Goal: Information Seeking & Learning: Learn about a topic

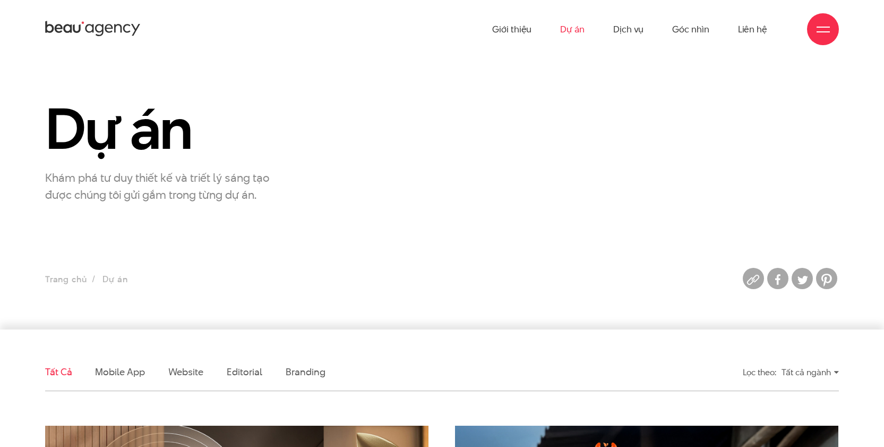
click at [569, 31] on link "Dự án" at bounding box center [572, 29] width 24 height 58
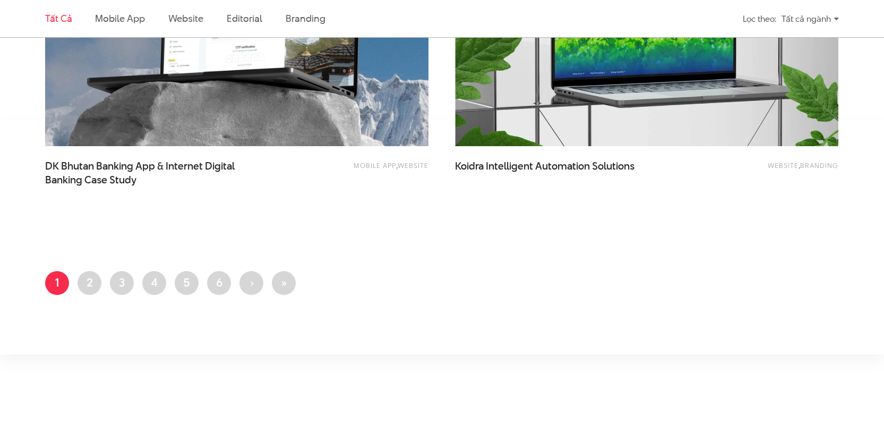
scroll to position [2475, 0]
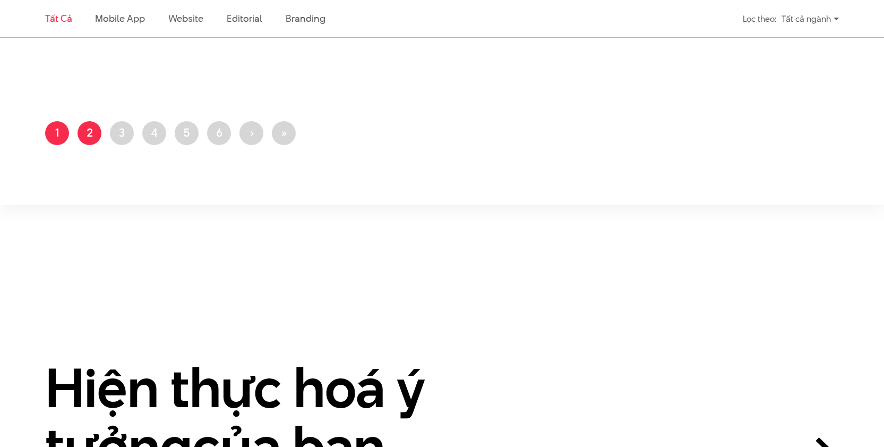
click at [81, 133] on link "Trang 2" at bounding box center [90, 133] width 24 height 24
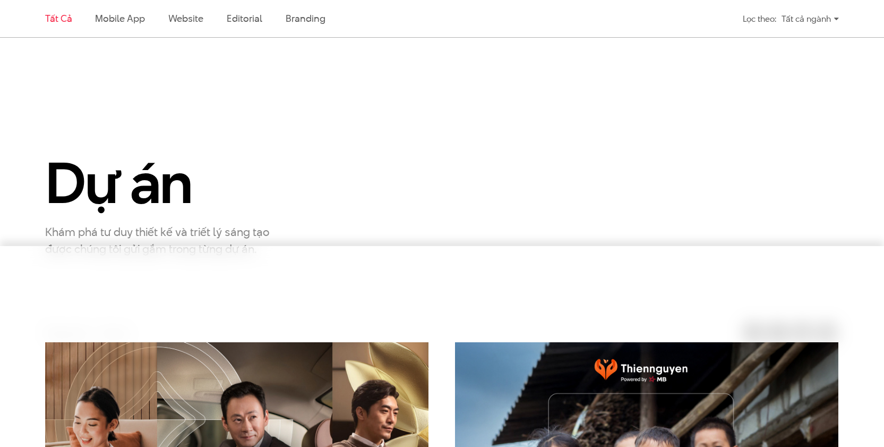
scroll to position [0, 0]
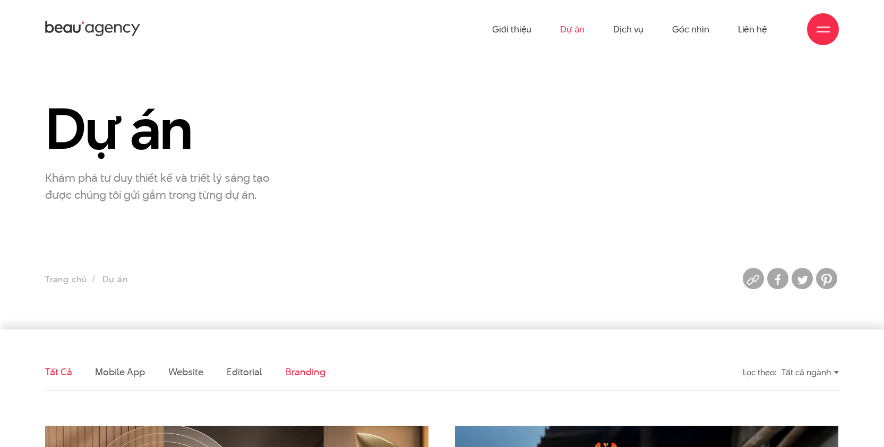
click at [296, 372] on link "Branding" at bounding box center [305, 371] width 39 height 13
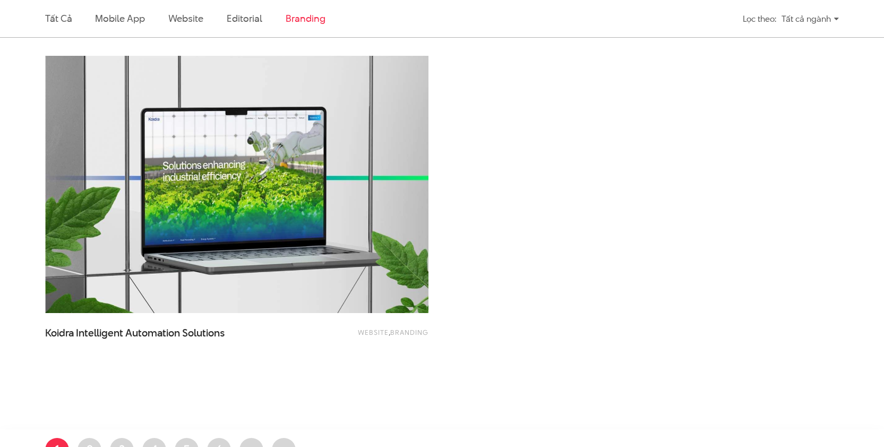
scroll to position [876, 0]
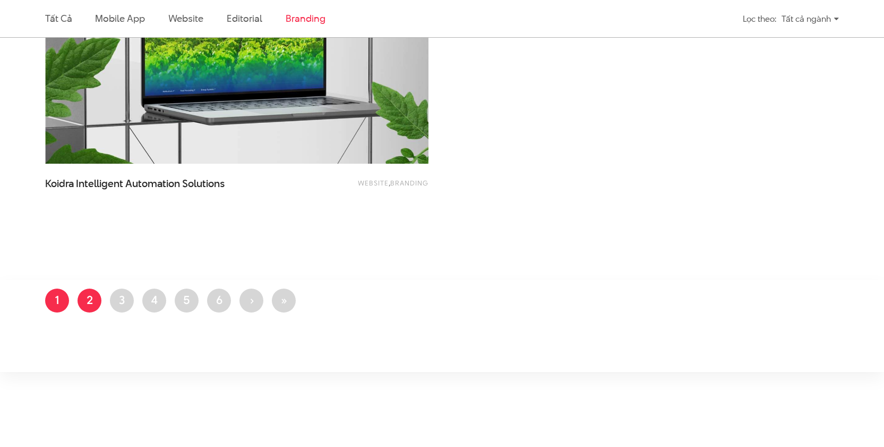
click at [99, 302] on link "Trang 2" at bounding box center [90, 300] width 24 height 24
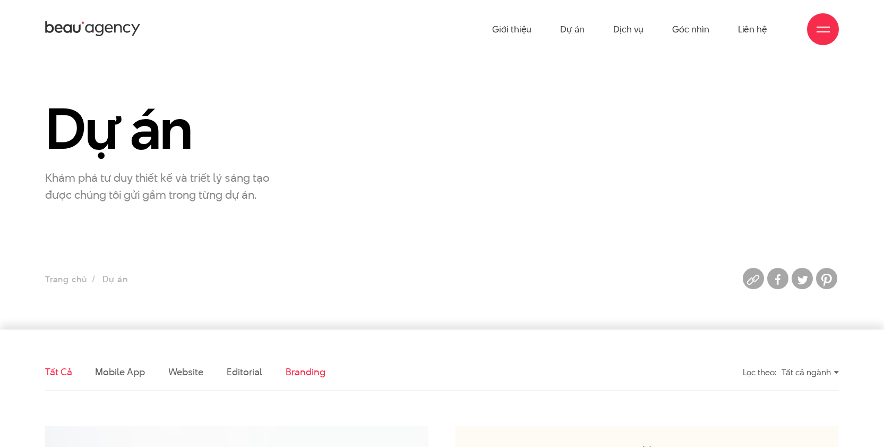
click at [301, 377] on link "Branding" at bounding box center [305, 371] width 39 height 13
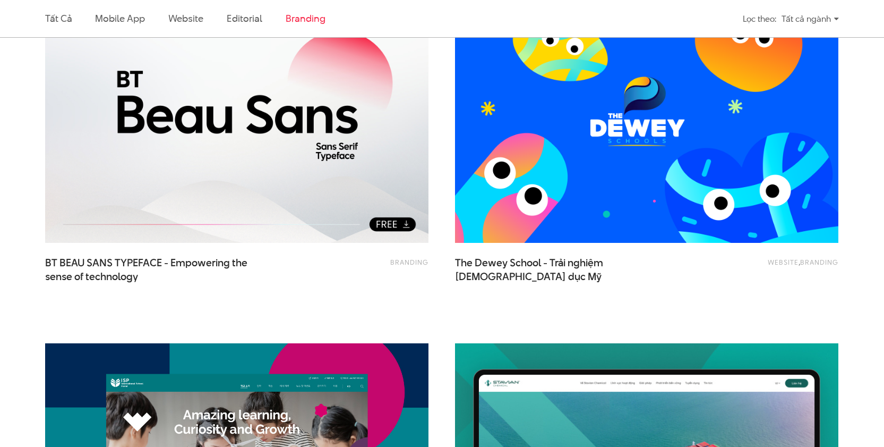
scroll to position [483, 0]
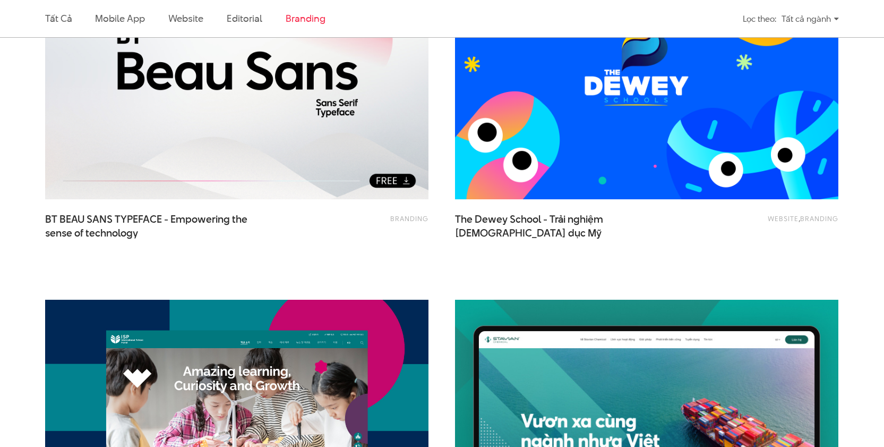
click at [508, 122] on img at bounding box center [647, 70] width 422 height 283
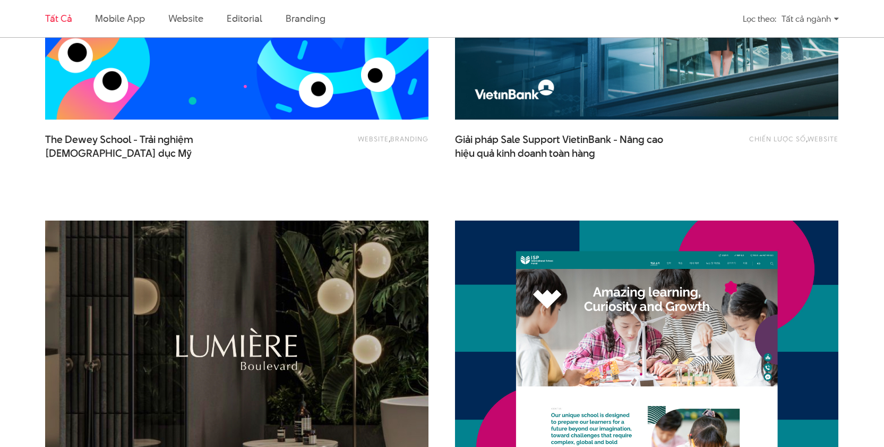
scroll to position [833, 0]
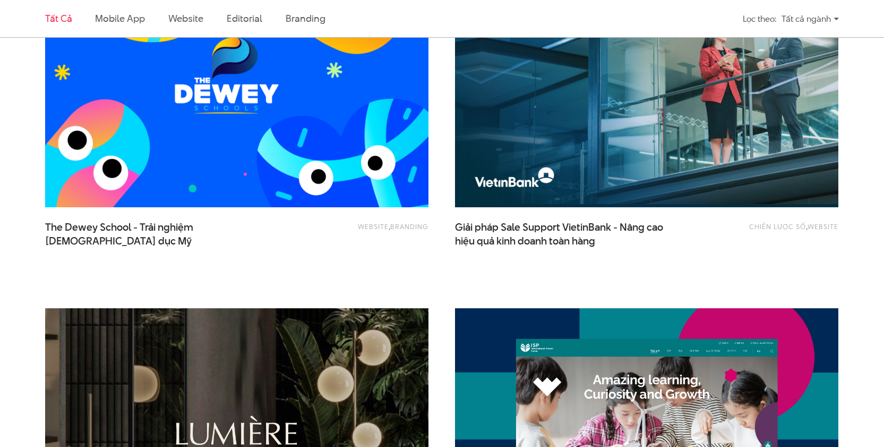
click at [348, 133] on img at bounding box center [237, 78] width 422 height 283
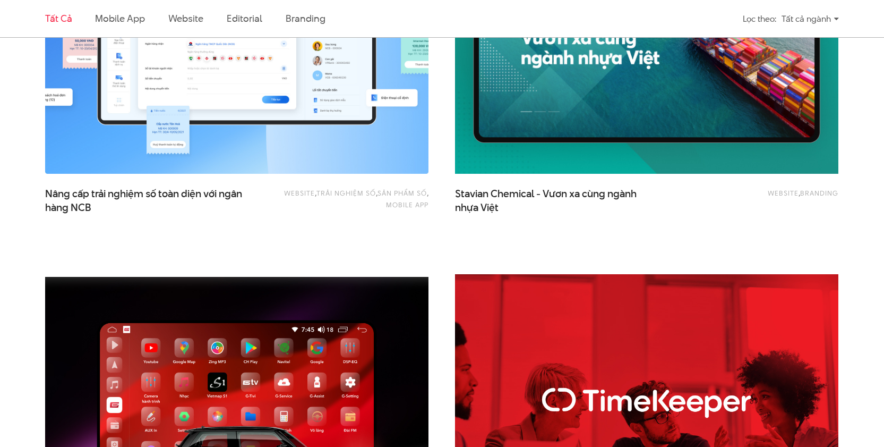
scroll to position [1447, 0]
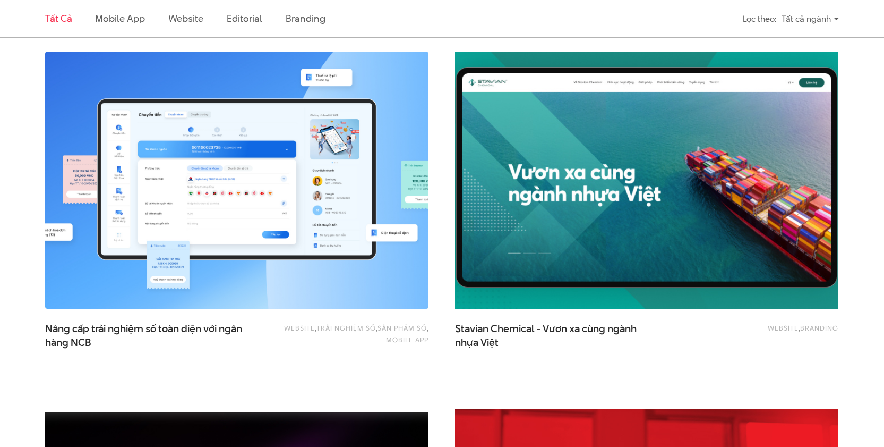
click at [553, 229] on img at bounding box center [647, 180] width 422 height 283
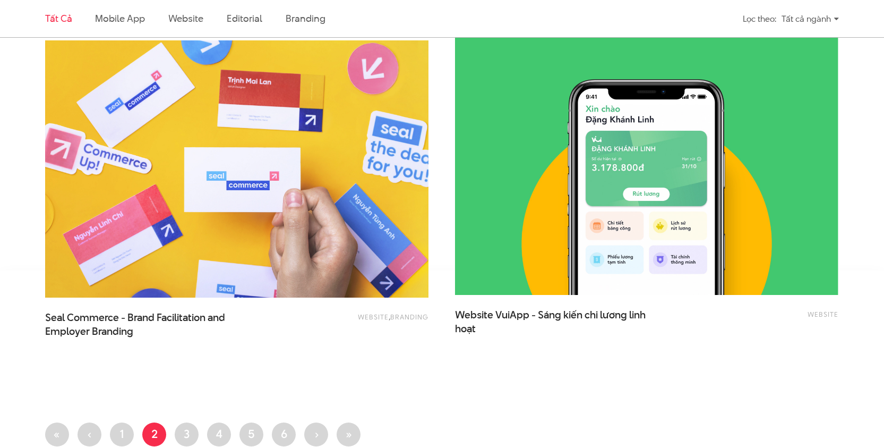
scroll to position [2187, 0]
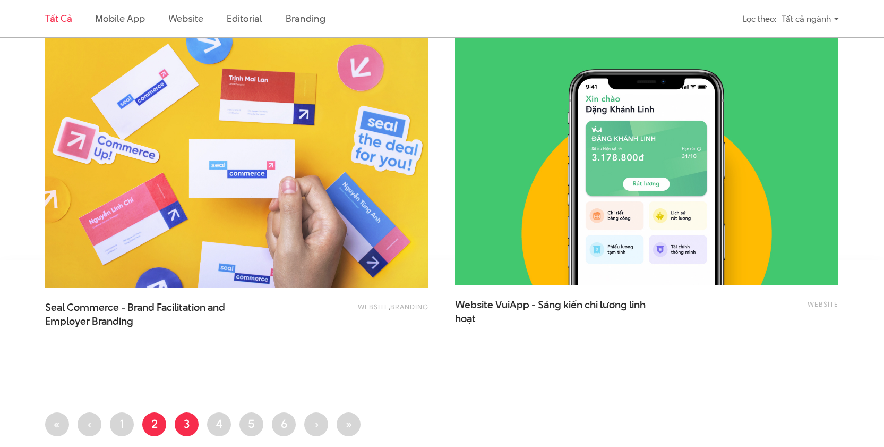
click at [179, 422] on link "Trang 3" at bounding box center [187, 424] width 24 height 24
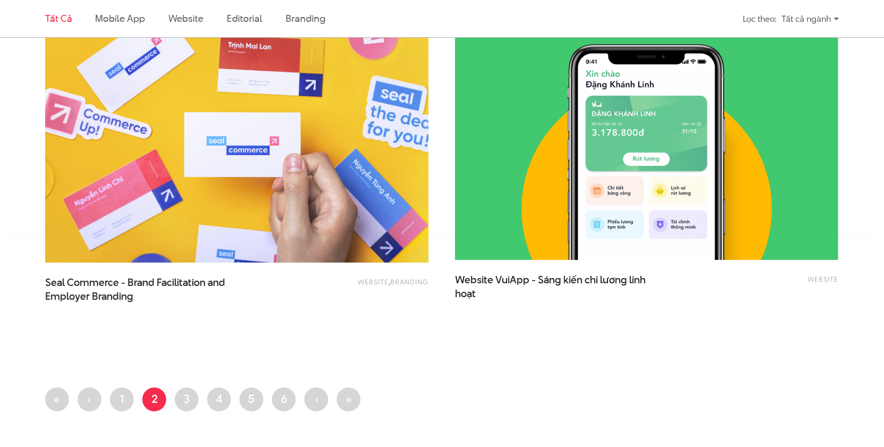
scroll to position [2219, 0]
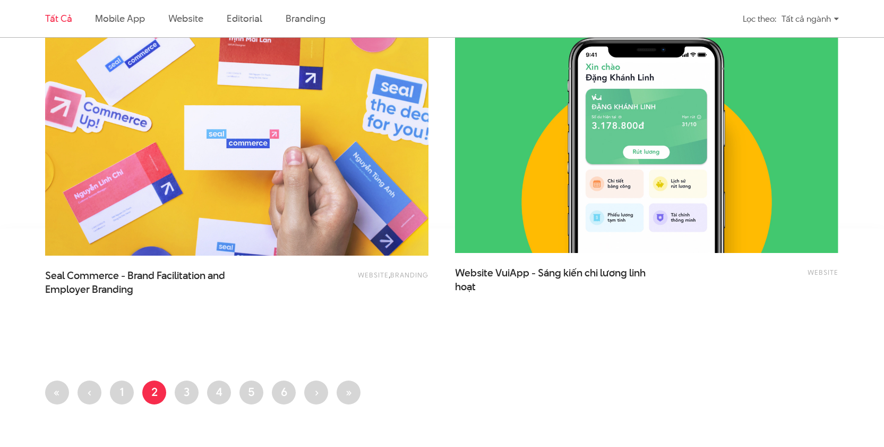
click at [251, 190] on img at bounding box center [237, 127] width 422 height 283
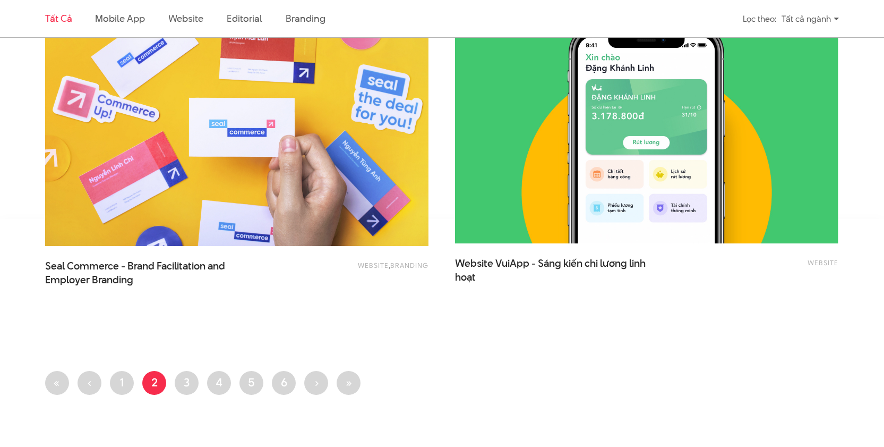
scroll to position [2327, 0]
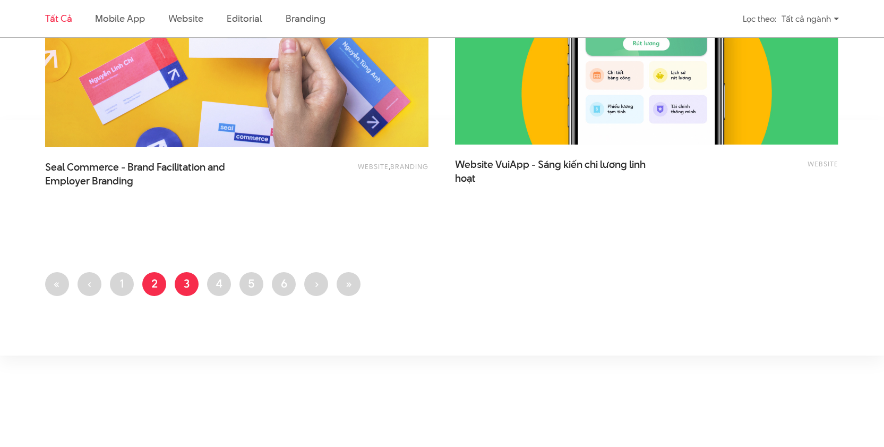
click at [187, 287] on link "Trang 3" at bounding box center [187, 284] width 24 height 24
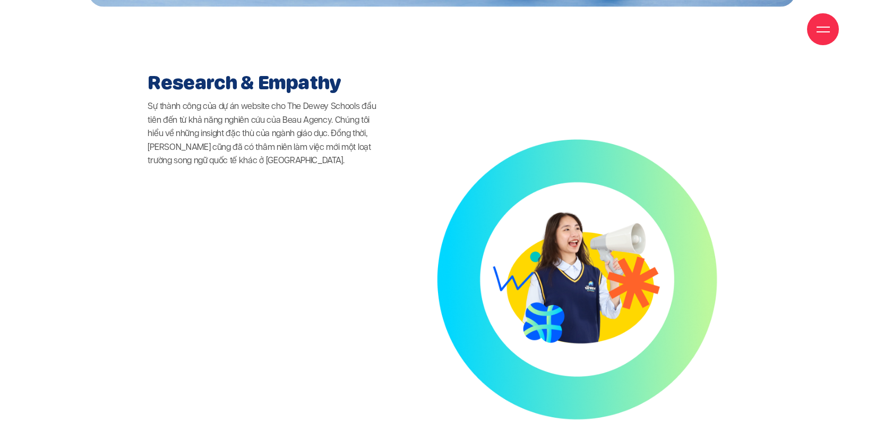
scroll to position [3000, 0]
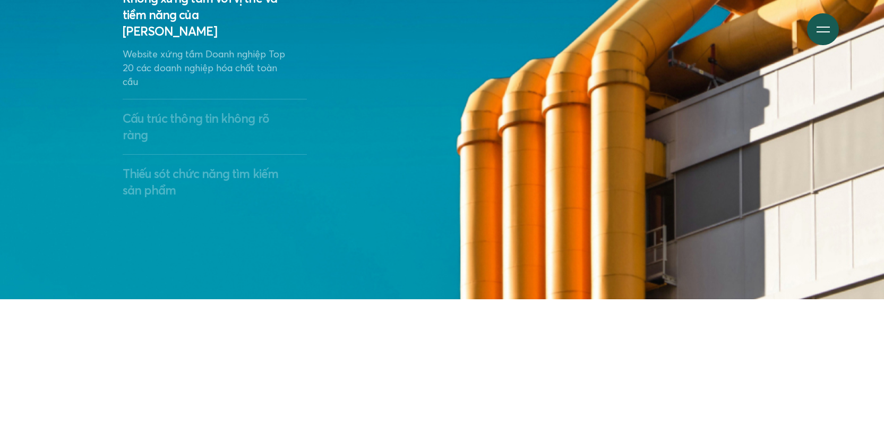
scroll to position [2359, 0]
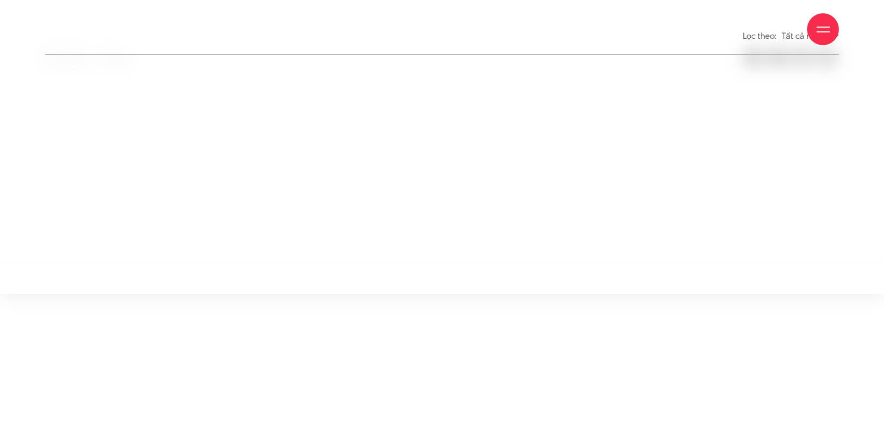
scroll to position [346, 0]
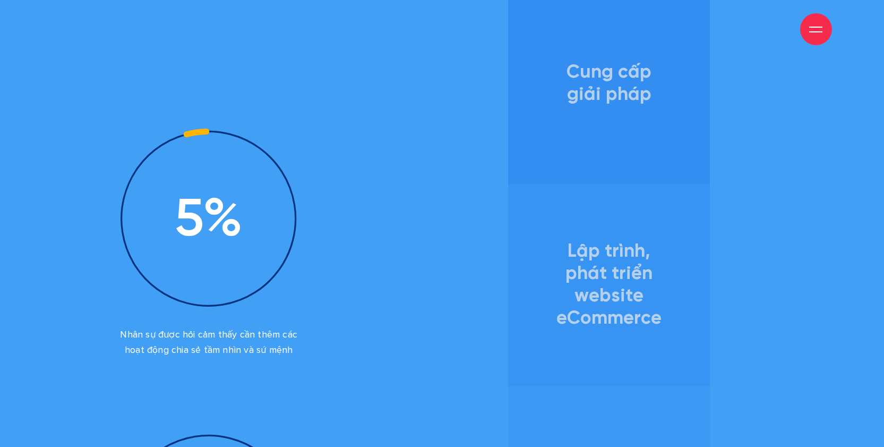
scroll to position [1521, 0]
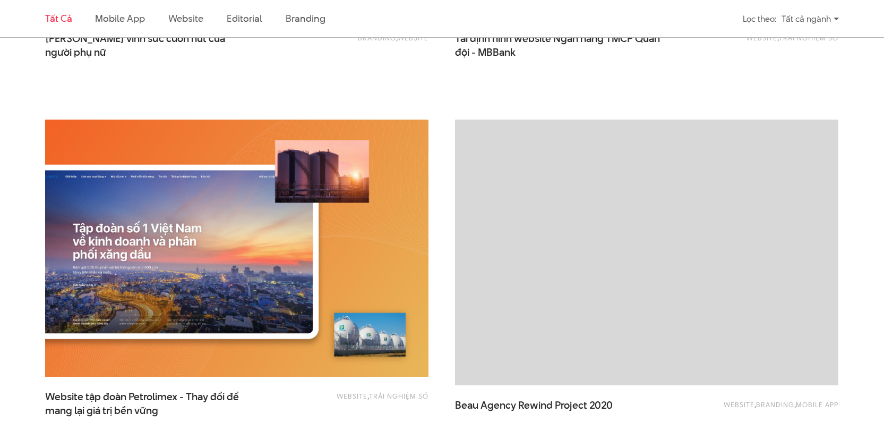
scroll to position [710, 0]
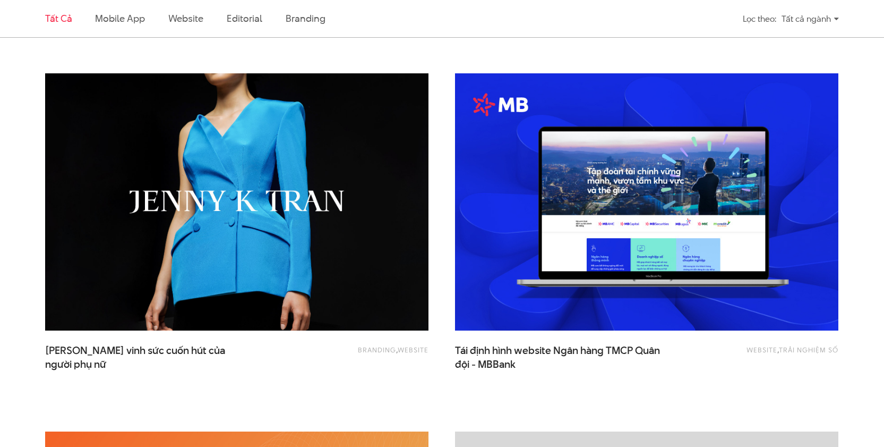
click at [340, 200] on img at bounding box center [237, 202] width 422 height 283
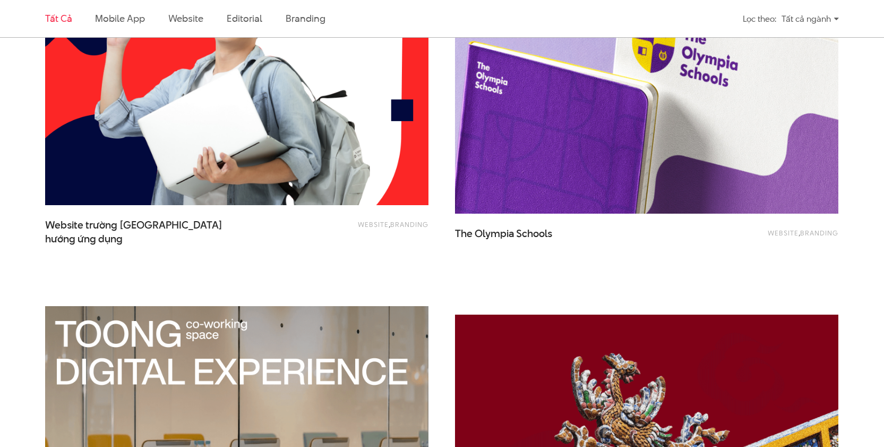
scroll to position [1892, 0]
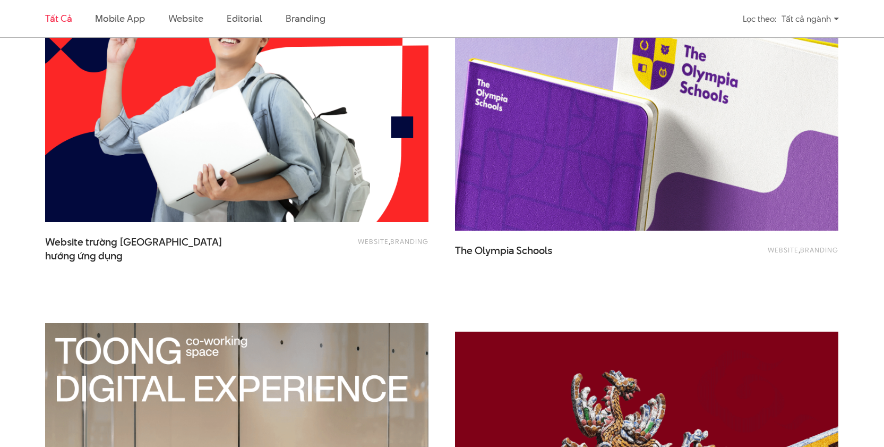
click at [475, 158] on img at bounding box center [647, 102] width 422 height 283
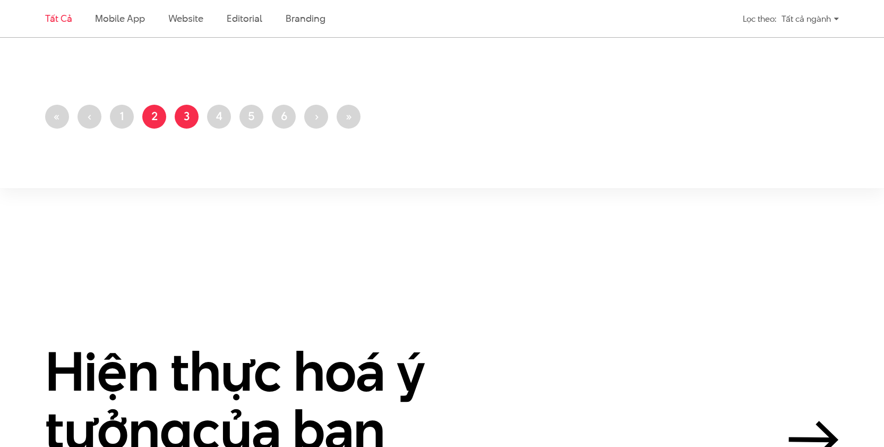
scroll to position [2501, 0]
click at [216, 109] on link "Trang 4" at bounding box center [219, 116] width 24 height 24
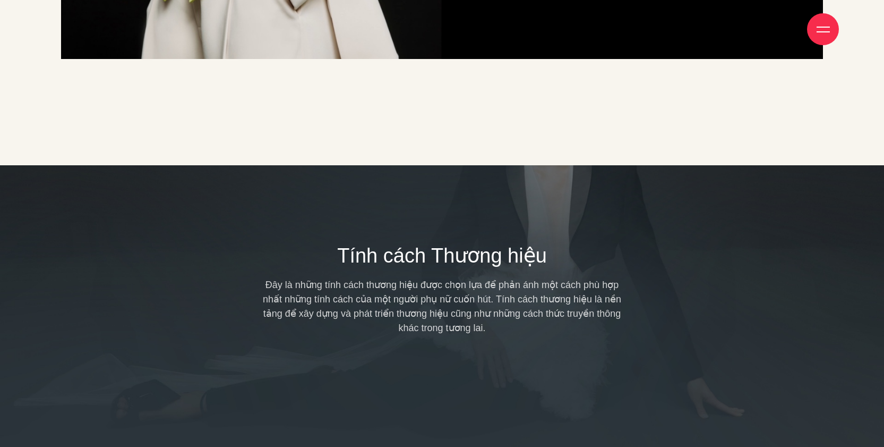
scroll to position [2880, 0]
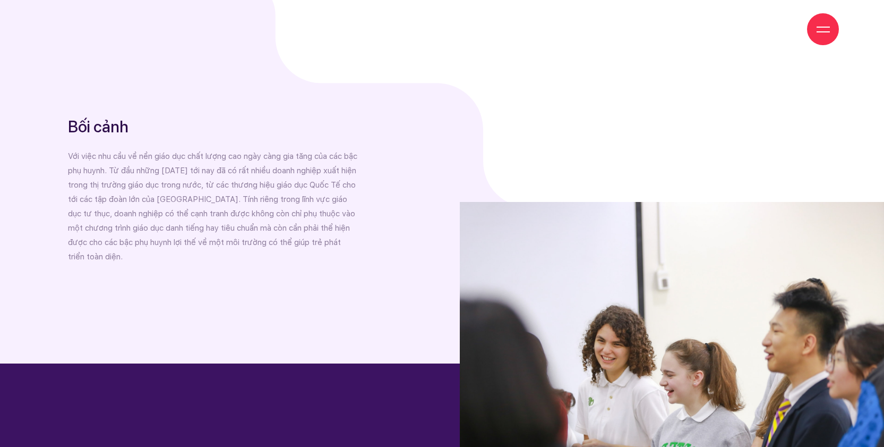
scroll to position [1488, 0]
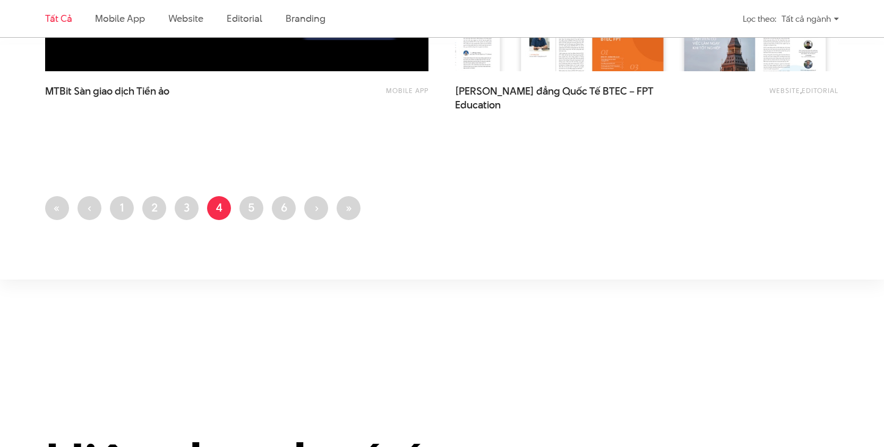
scroll to position [2401, 0]
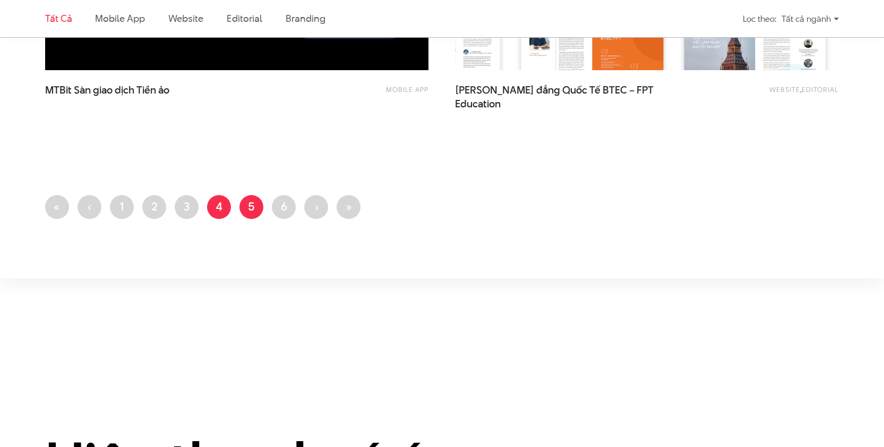
click at [248, 206] on link "Trang 5" at bounding box center [252, 207] width 24 height 24
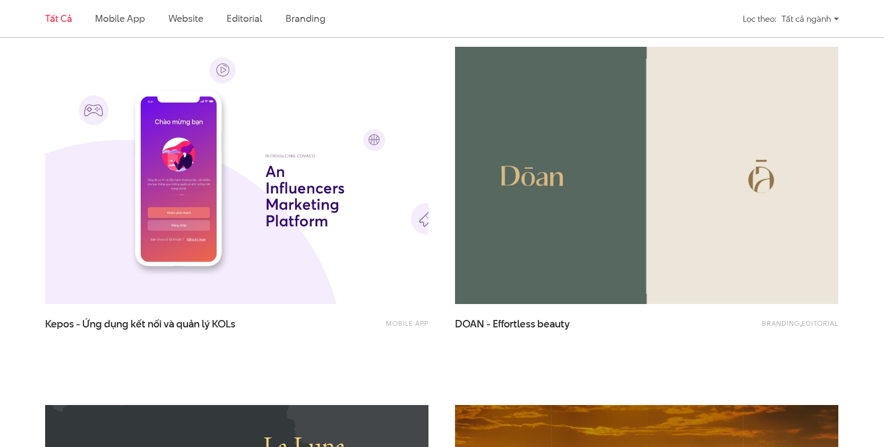
scroll to position [887, 0]
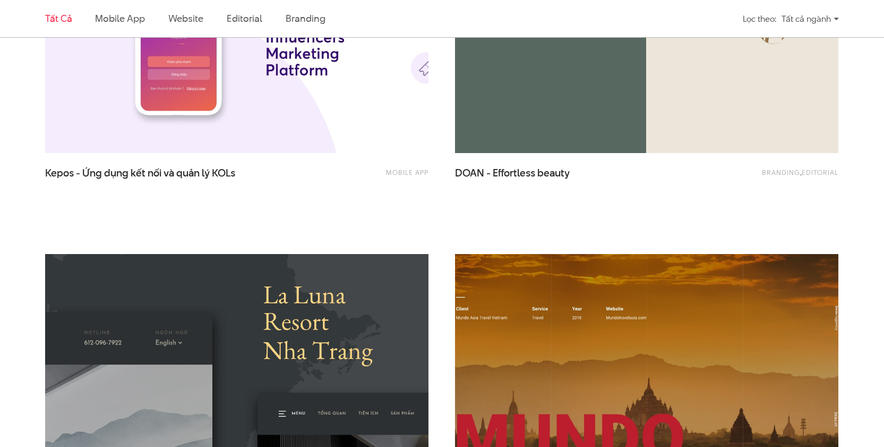
click at [573, 126] on img at bounding box center [647, 24] width 422 height 283
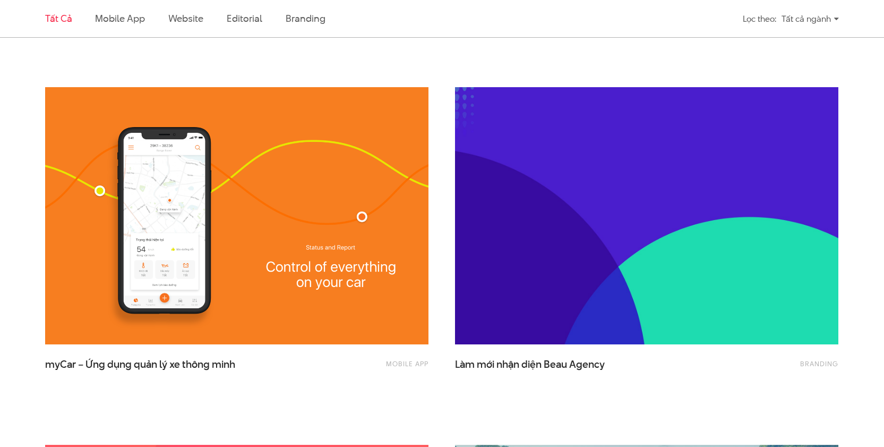
scroll to position [1622, 0]
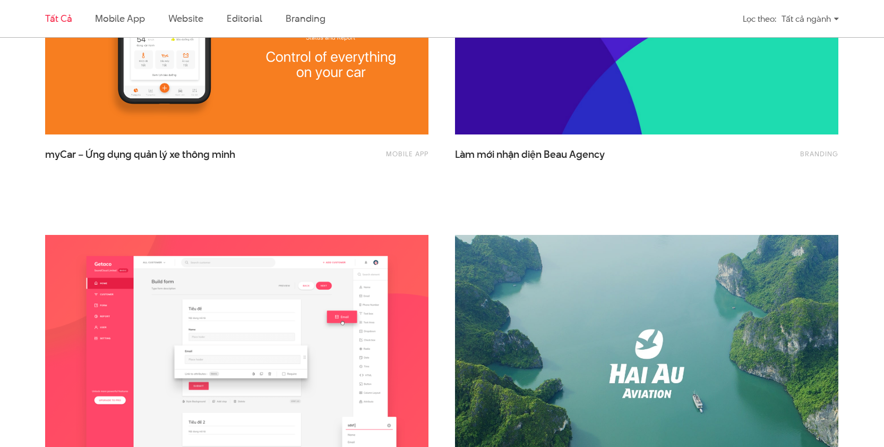
click at [572, 108] on img at bounding box center [647, 6] width 422 height 283
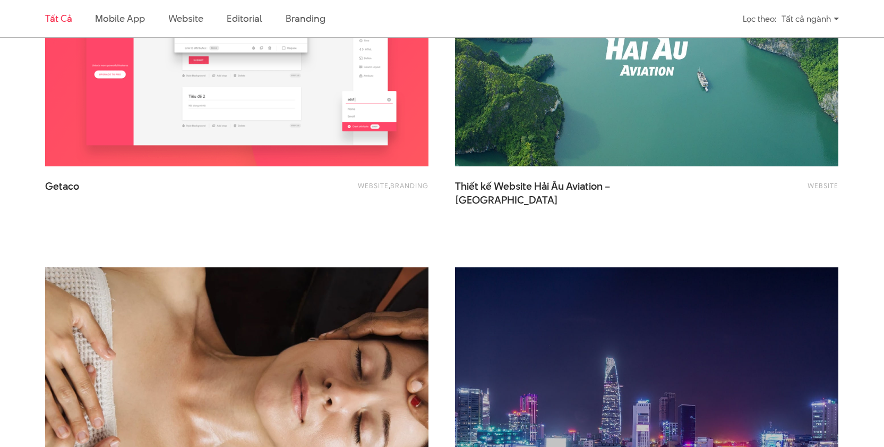
scroll to position [2348, 0]
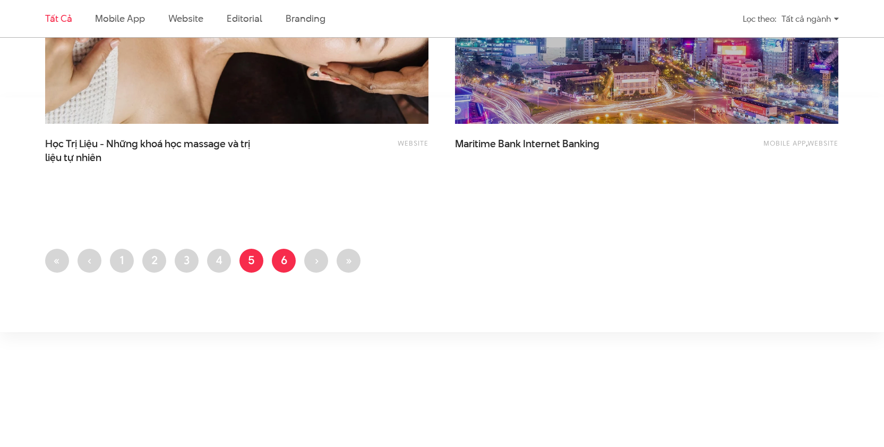
click at [282, 261] on link "Trang 6" at bounding box center [284, 261] width 24 height 24
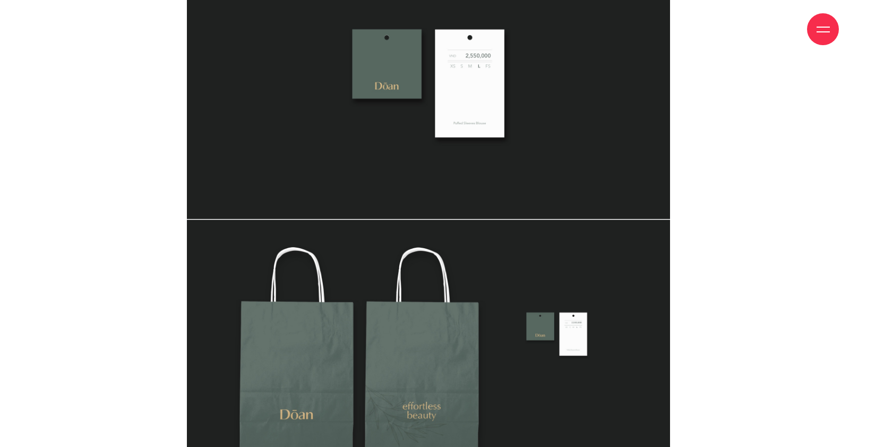
scroll to position [2355, 0]
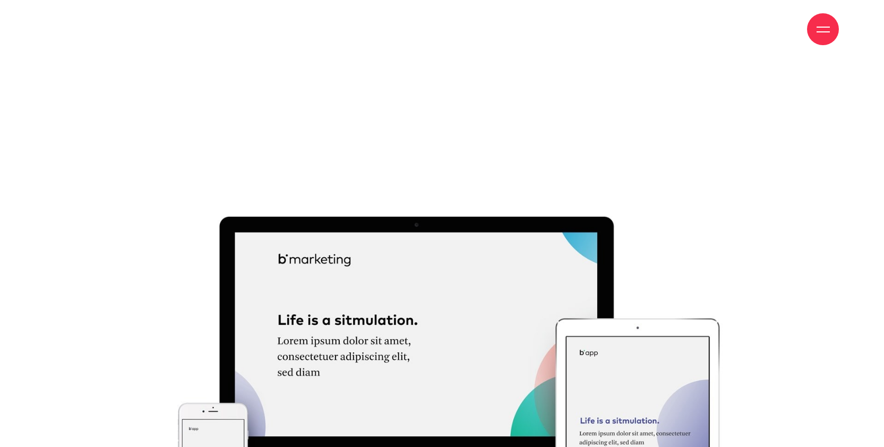
scroll to position [2786, 0]
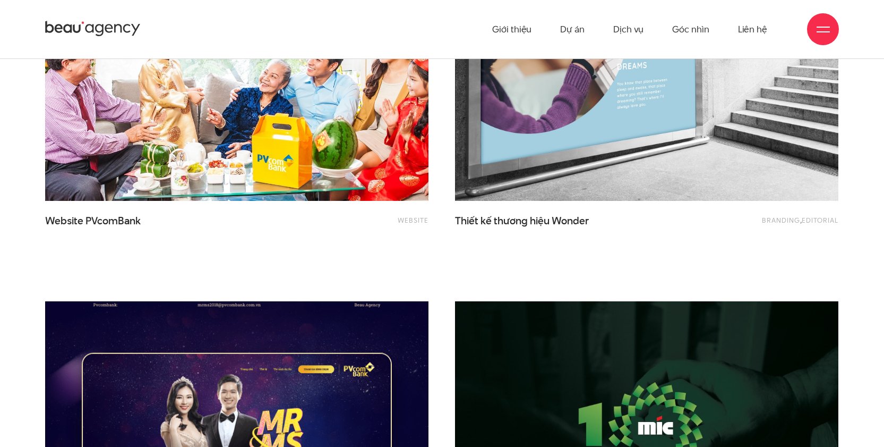
scroll to position [333, 0]
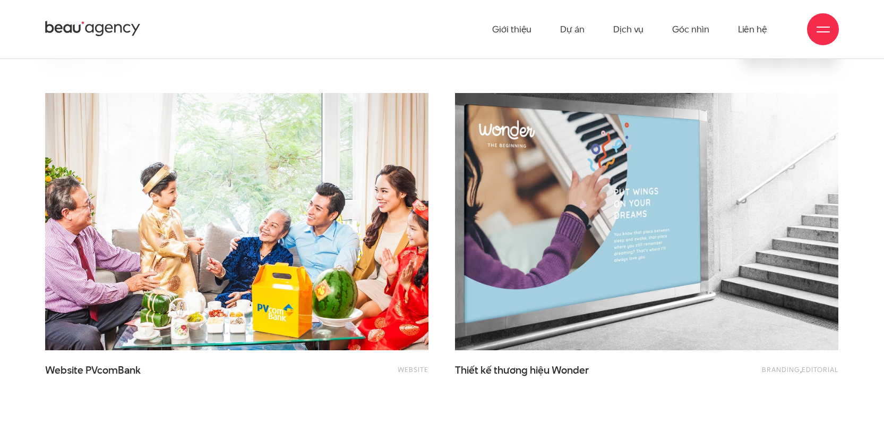
click at [552, 224] on img at bounding box center [647, 221] width 422 height 283
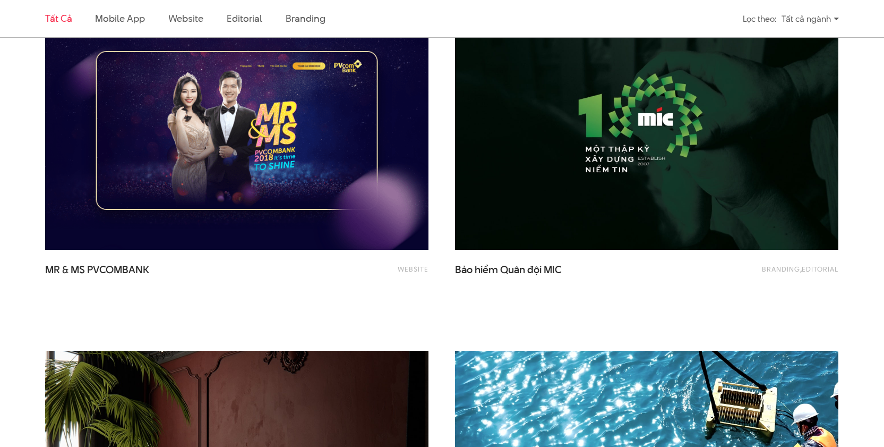
scroll to position [799, 0]
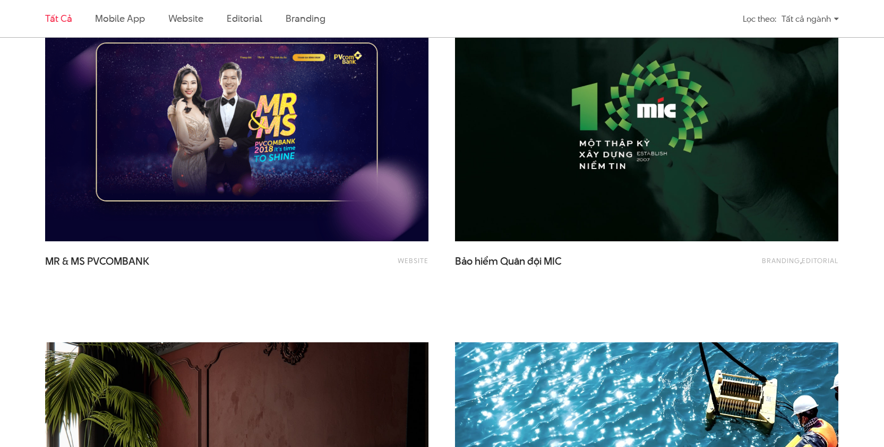
click at [551, 208] on img at bounding box center [647, 112] width 422 height 283
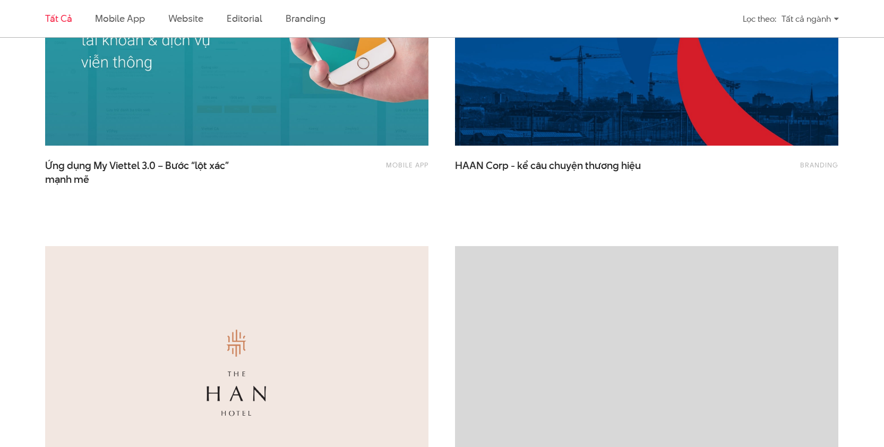
scroll to position [1260, 0]
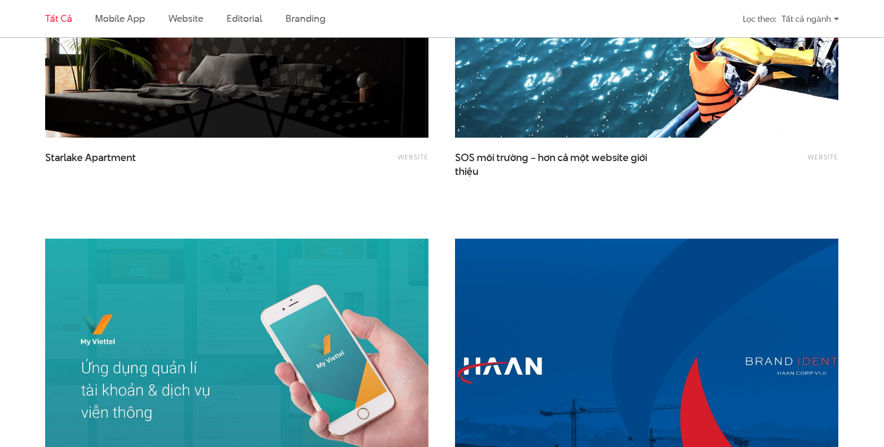
click at [516, 320] on img at bounding box center [647, 367] width 422 height 283
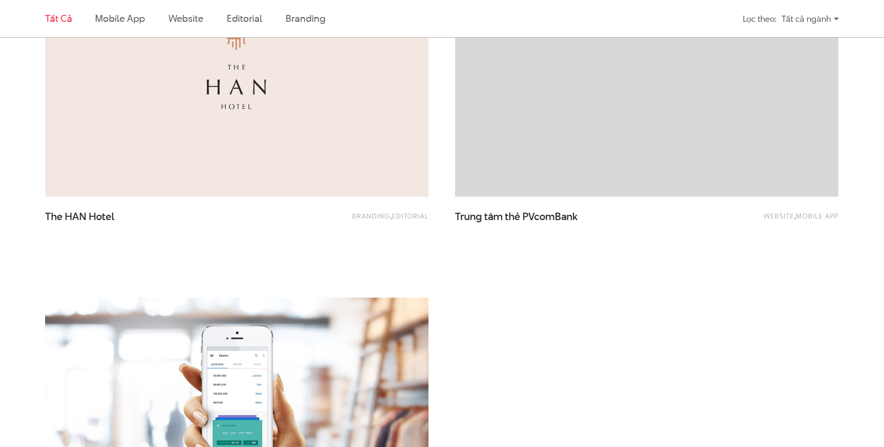
scroll to position [1923, 0]
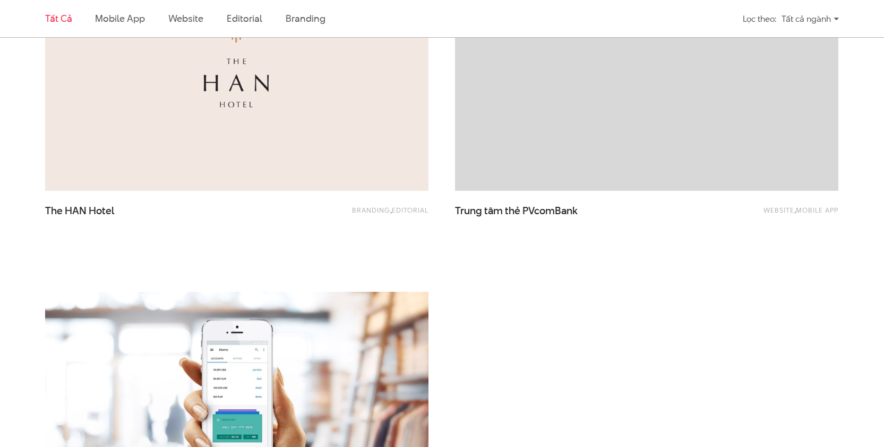
click at [260, 142] on img at bounding box center [237, 62] width 422 height 283
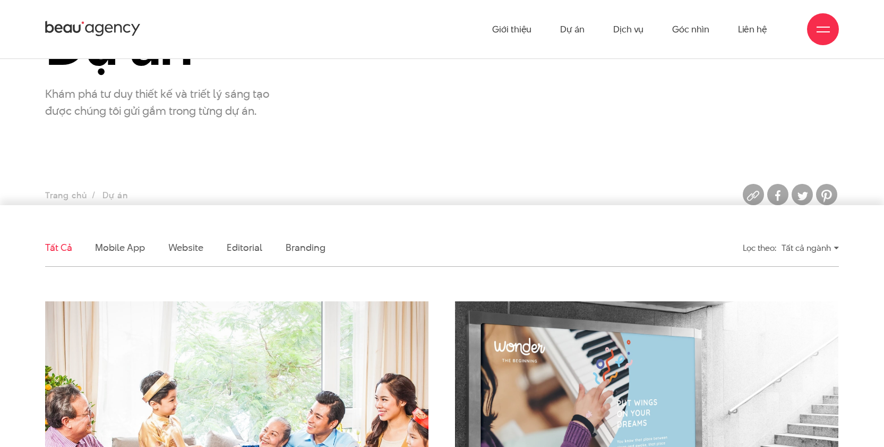
scroll to position [0, 0]
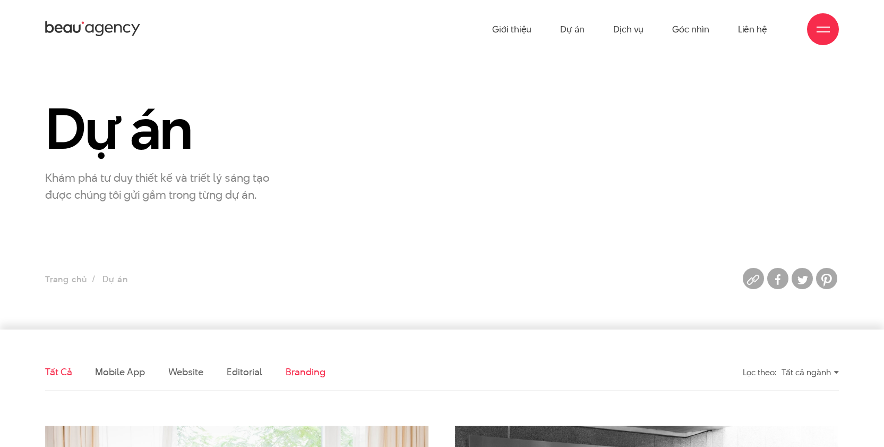
click at [286, 370] on link "Branding" at bounding box center [305, 371] width 39 height 13
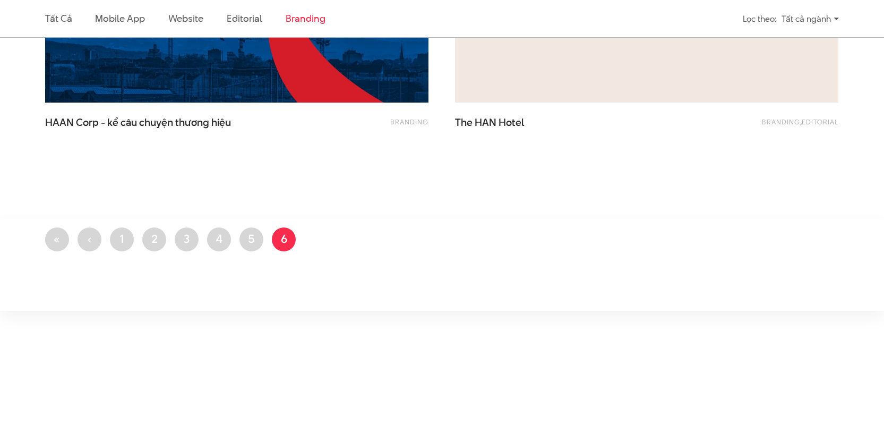
scroll to position [946, 0]
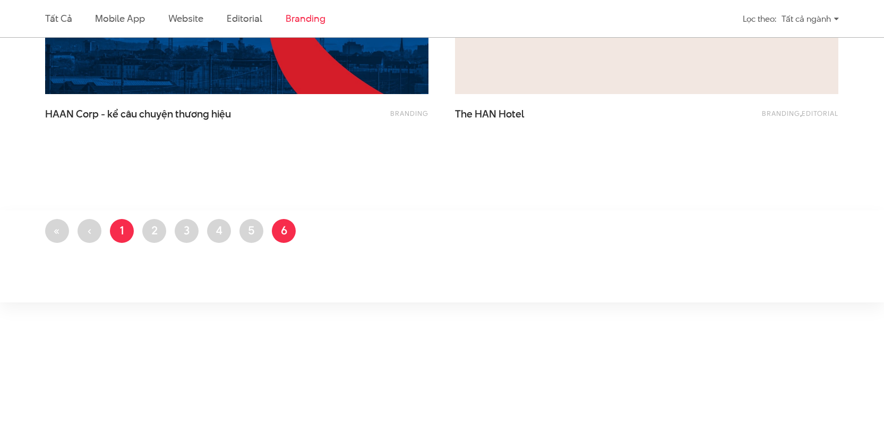
click at [117, 227] on link "Trang 1" at bounding box center [122, 231] width 24 height 24
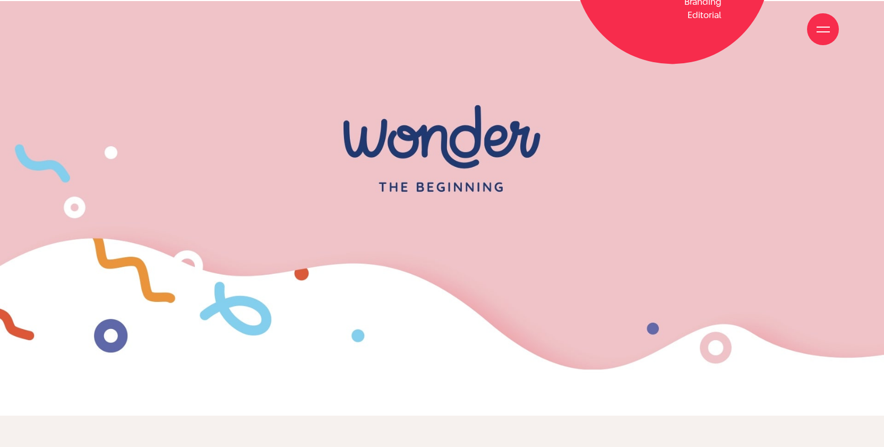
scroll to position [847, 0]
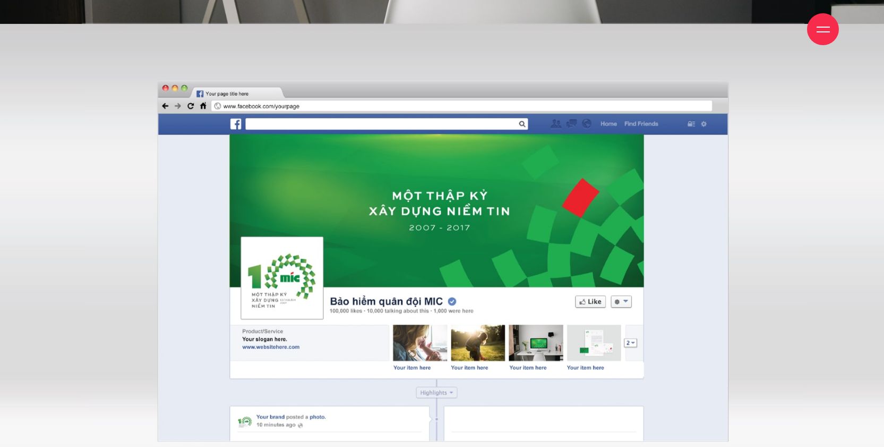
scroll to position [4585, 0]
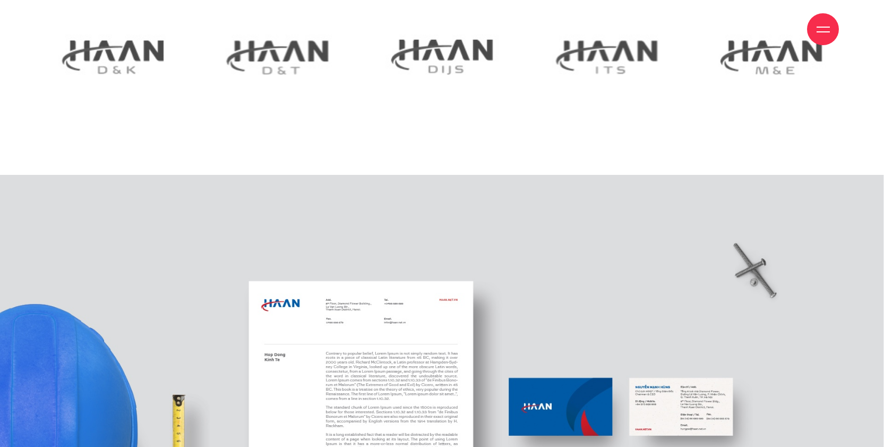
scroll to position [2122, 0]
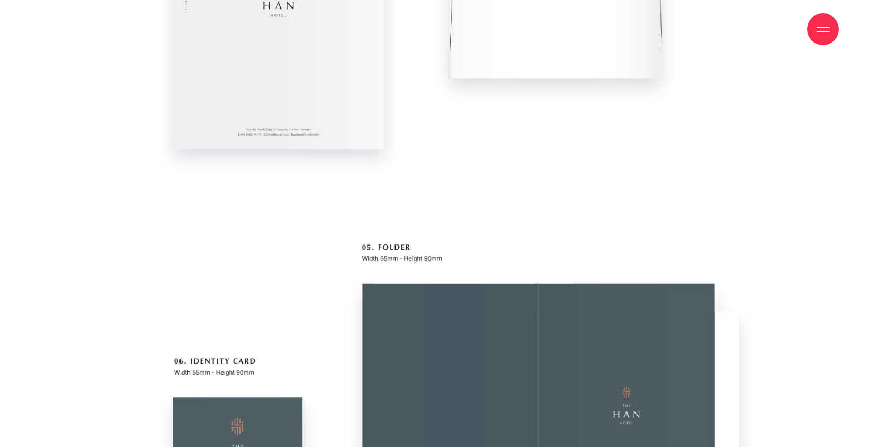
scroll to position [4059, 0]
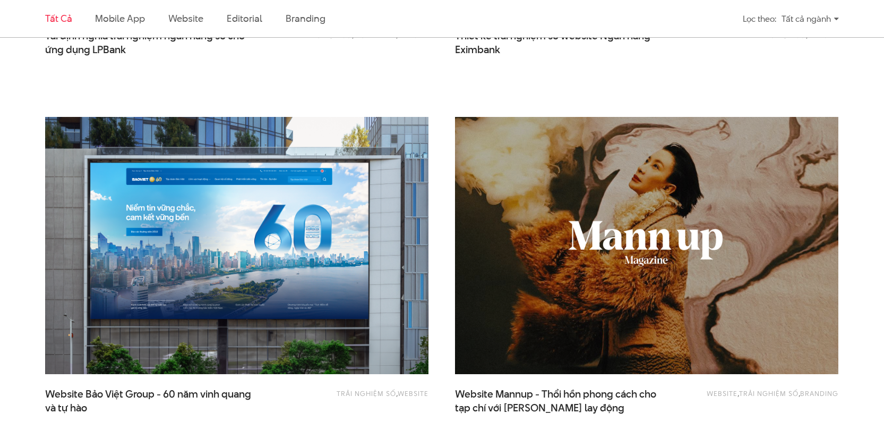
scroll to position [1181, 0]
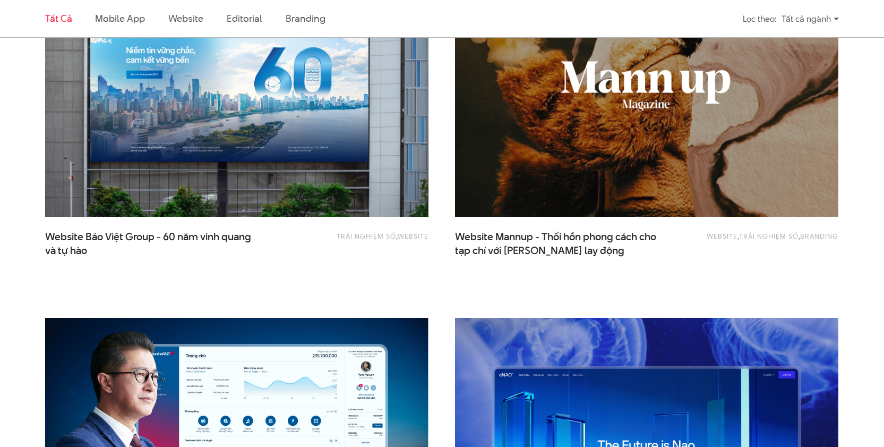
click at [663, 129] on img at bounding box center [647, 88] width 422 height 283
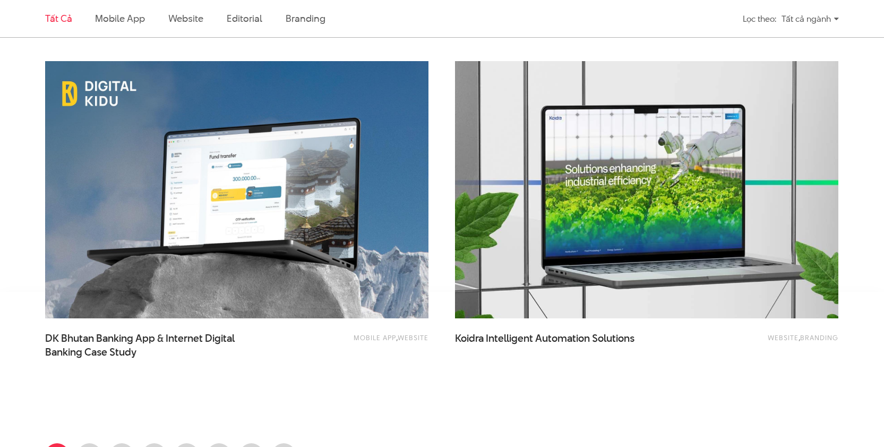
scroll to position [2134, 0]
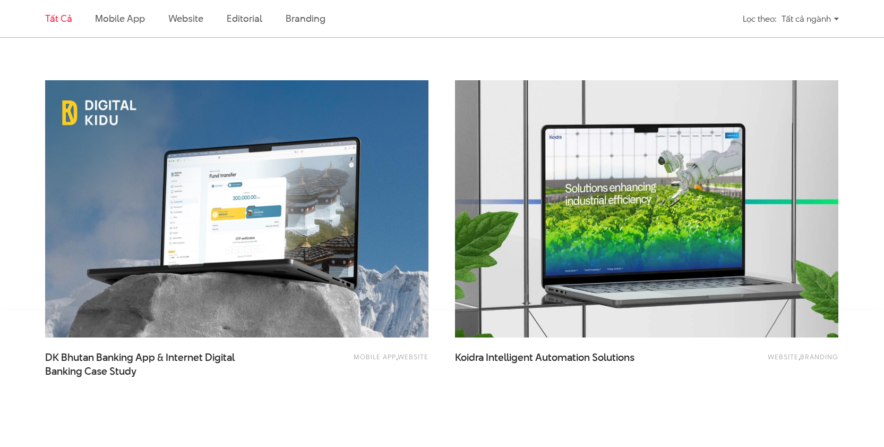
click at [536, 177] on img at bounding box center [647, 208] width 422 height 283
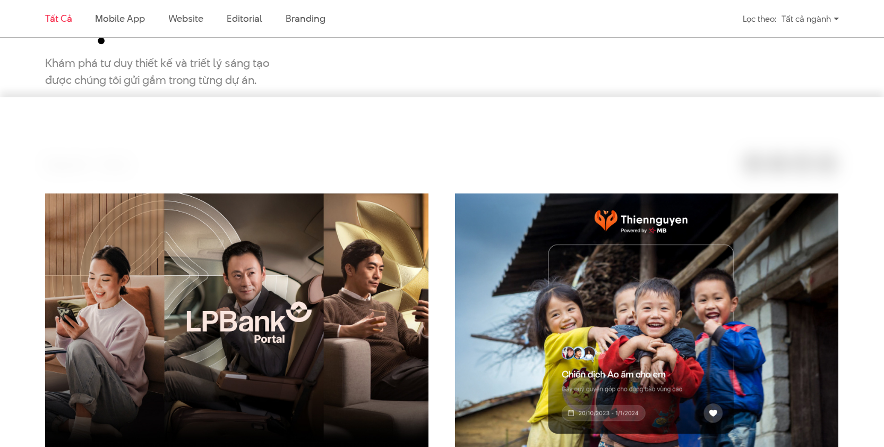
scroll to position [211, 0]
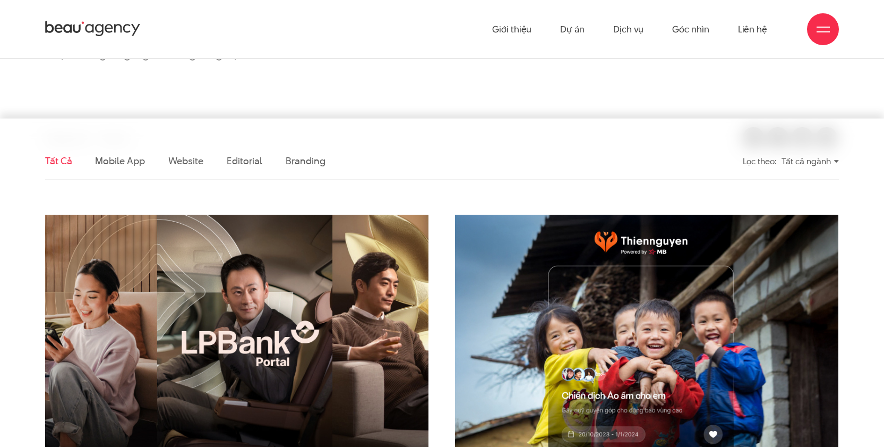
click at [285, 295] on img at bounding box center [237, 343] width 422 height 283
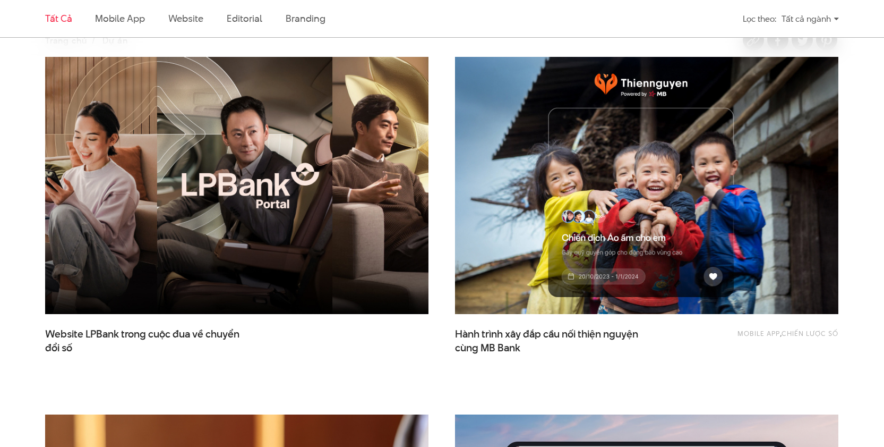
scroll to position [390, 0]
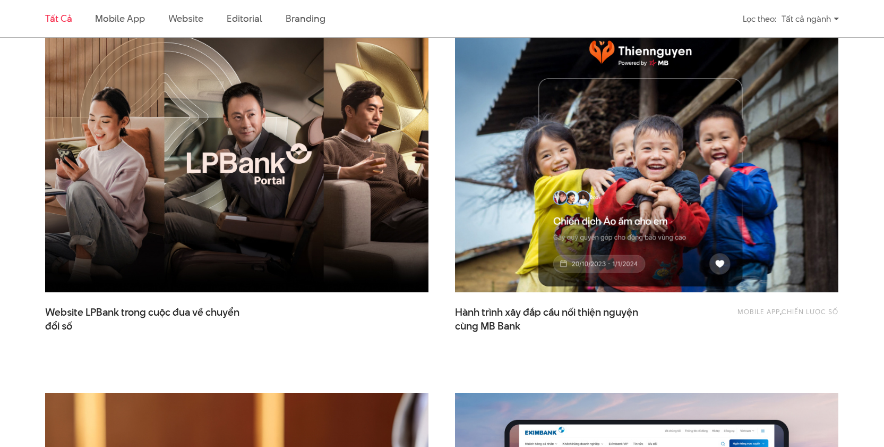
click at [499, 214] on img at bounding box center [647, 163] width 422 height 283
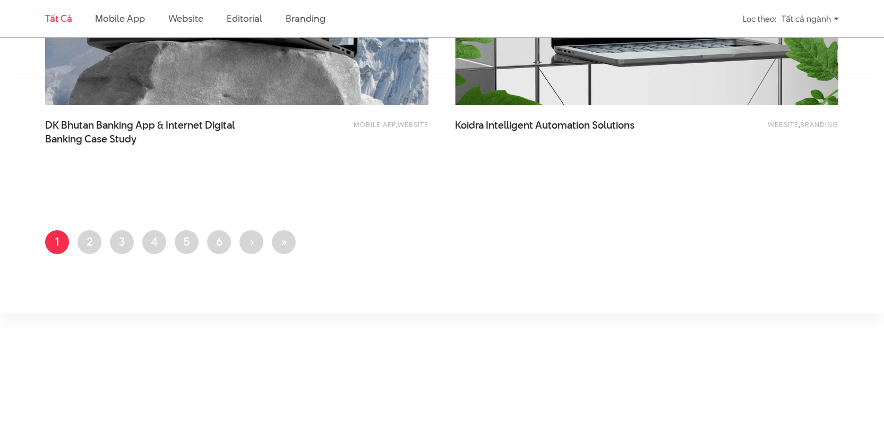
scroll to position [2398, 0]
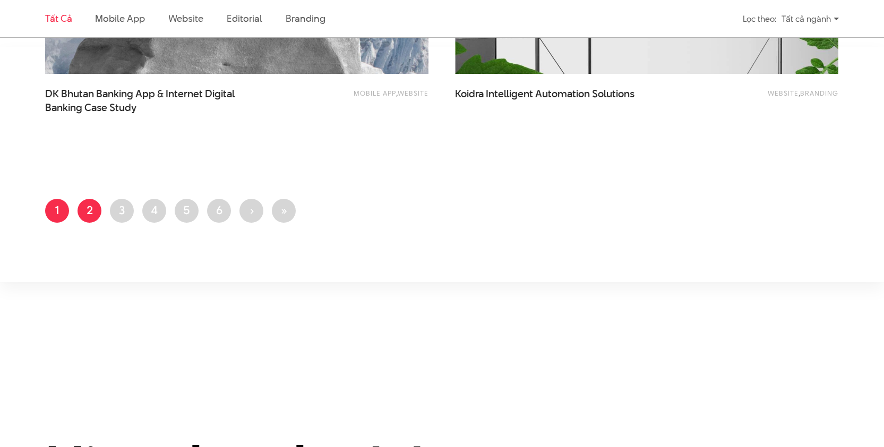
click at [90, 214] on link "Trang 2" at bounding box center [90, 211] width 24 height 24
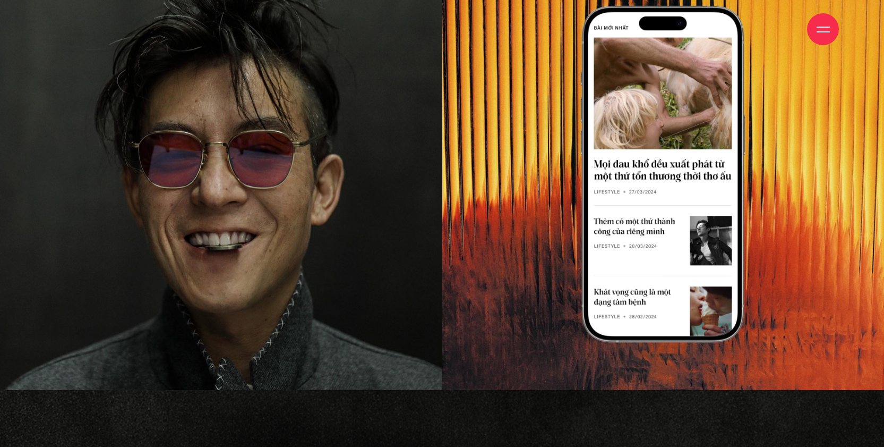
scroll to position [1220, 0]
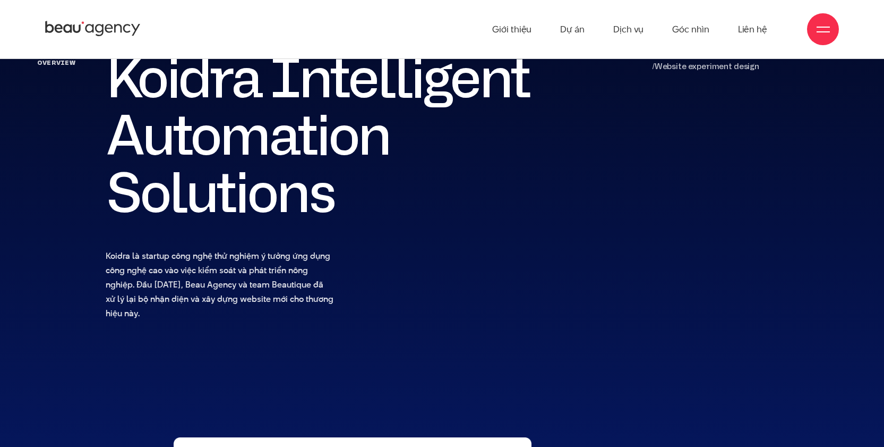
scroll to position [539, 0]
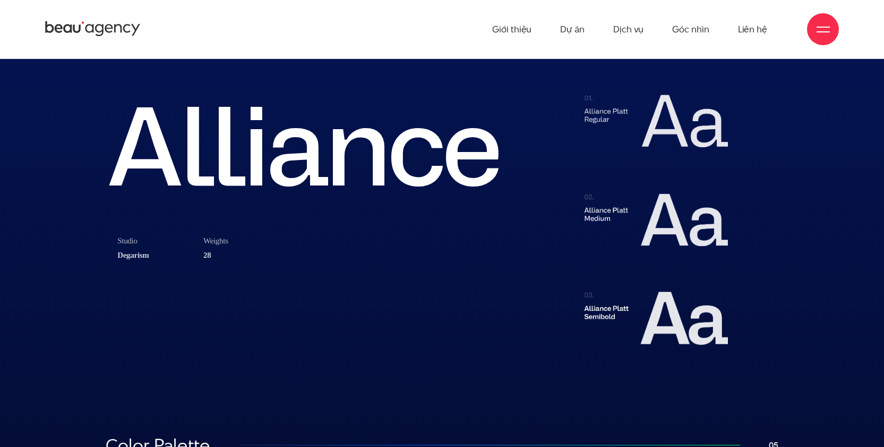
scroll to position [4847, 0]
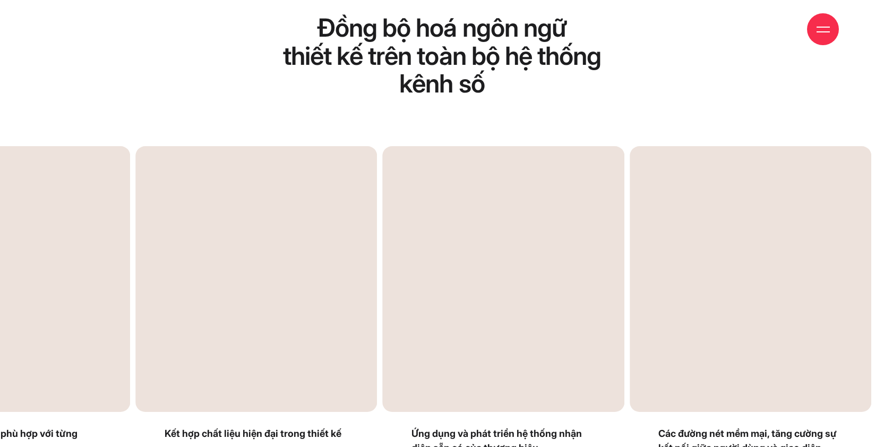
scroll to position [2369, 0]
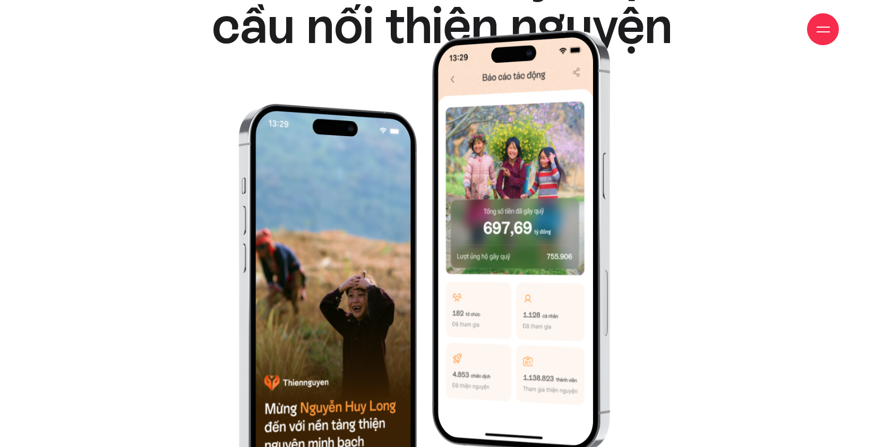
scroll to position [426, 0]
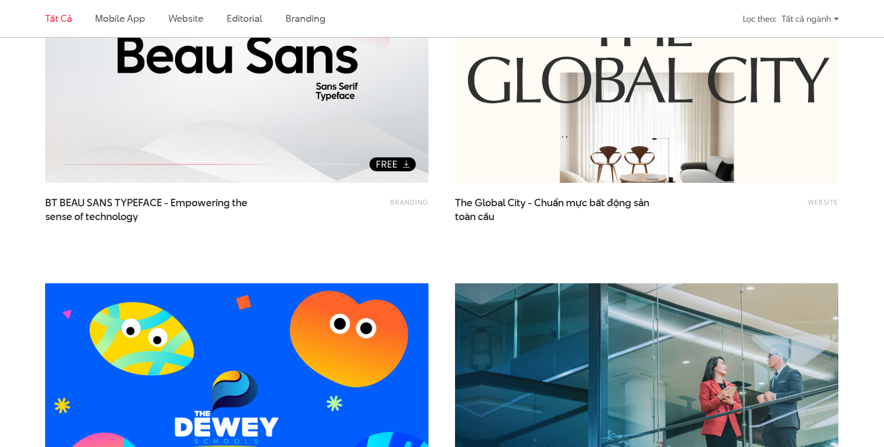
scroll to position [552, 0]
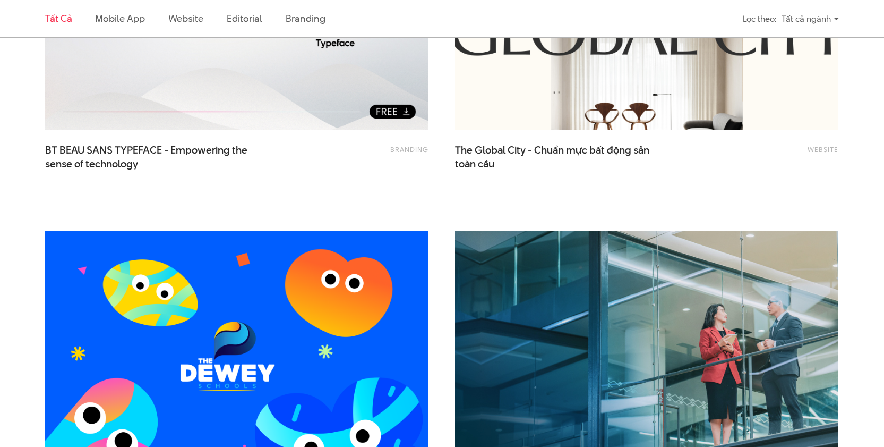
click at [528, 126] on img at bounding box center [647, 1] width 422 height 283
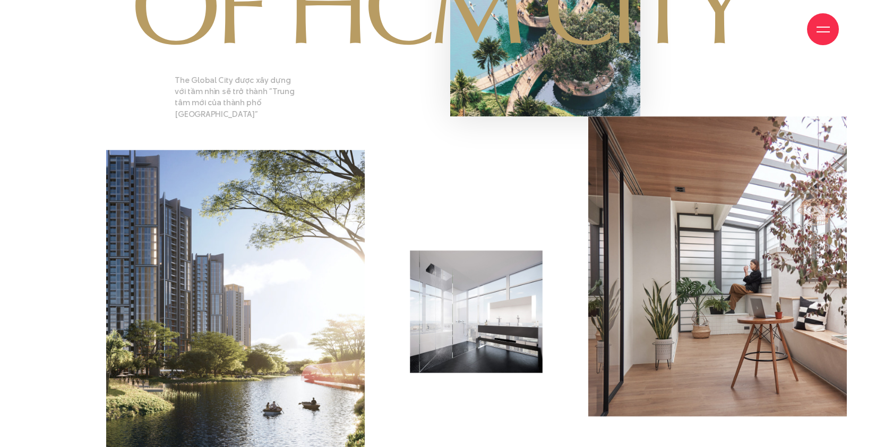
scroll to position [2132, 0]
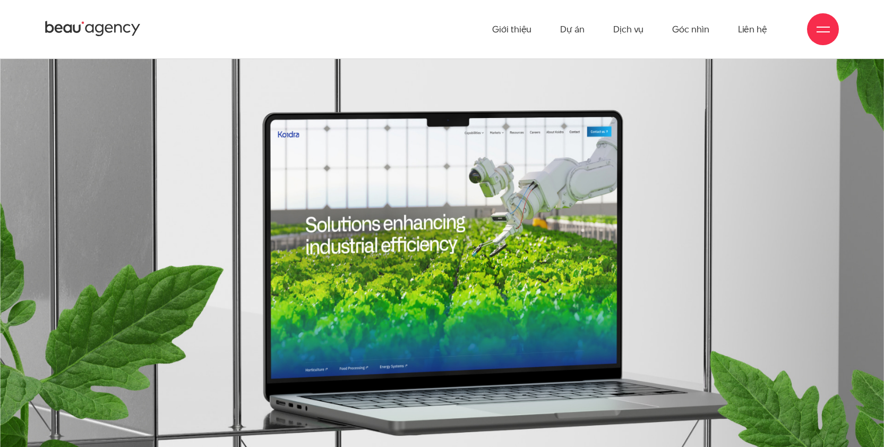
scroll to position [3047, 0]
